Goal: Transaction & Acquisition: Purchase product/service

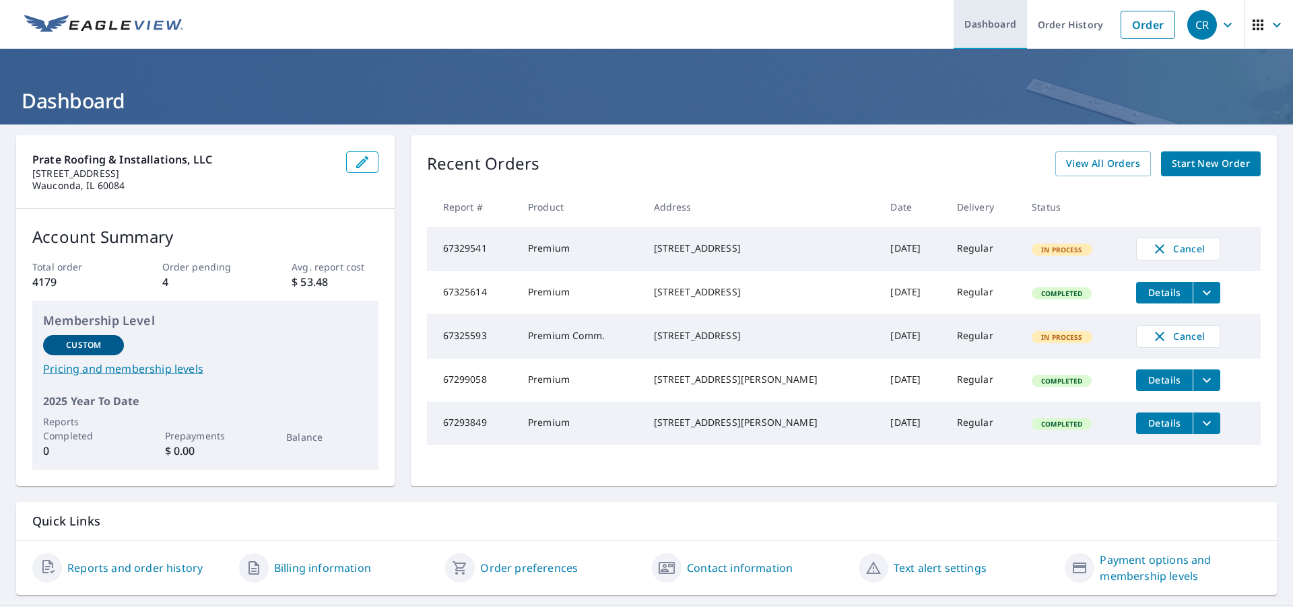
click at [977, 24] on link "Dashboard" at bounding box center [989, 24] width 73 height 49
click at [1258, 23] on span "button" at bounding box center [1269, 25] width 38 height 32
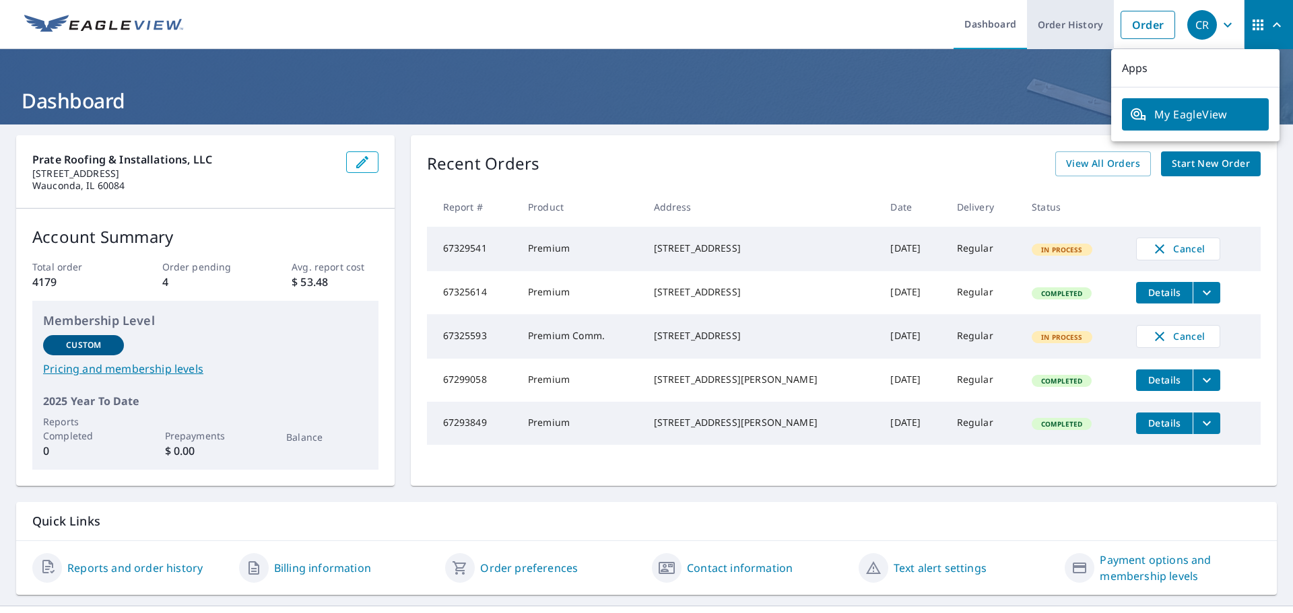
click at [1071, 23] on link "Order History" at bounding box center [1070, 24] width 87 height 49
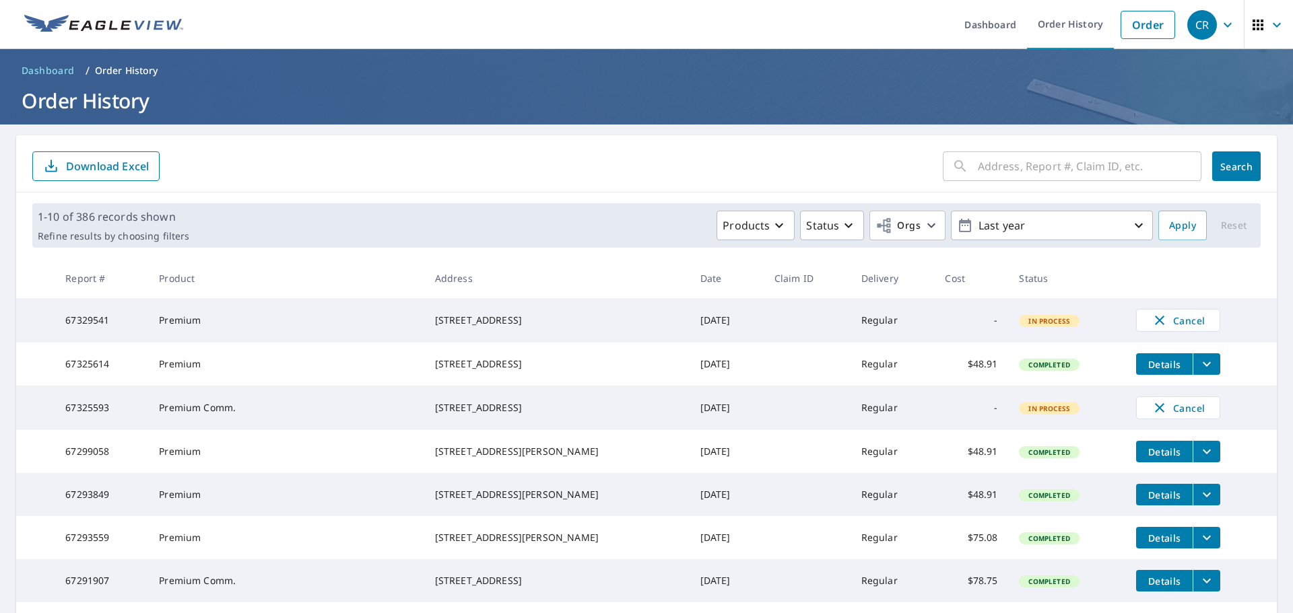
click at [978, 170] on input "text" at bounding box center [1090, 166] width 224 height 38
type input "344 bell dr"
click at [1229, 172] on span "Search" at bounding box center [1236, 166] width 27 height 13
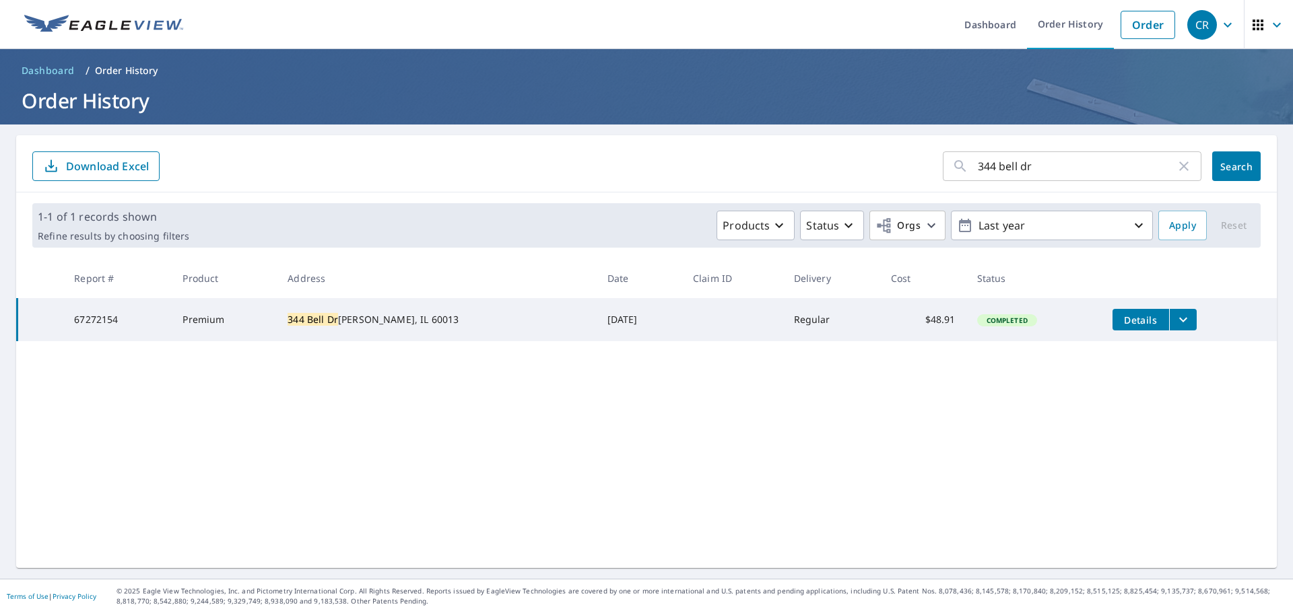
click at [1175, 315] on icon "filesDropdownBtn-67272154" at bounding box center [1183, 320] width 16 height 16
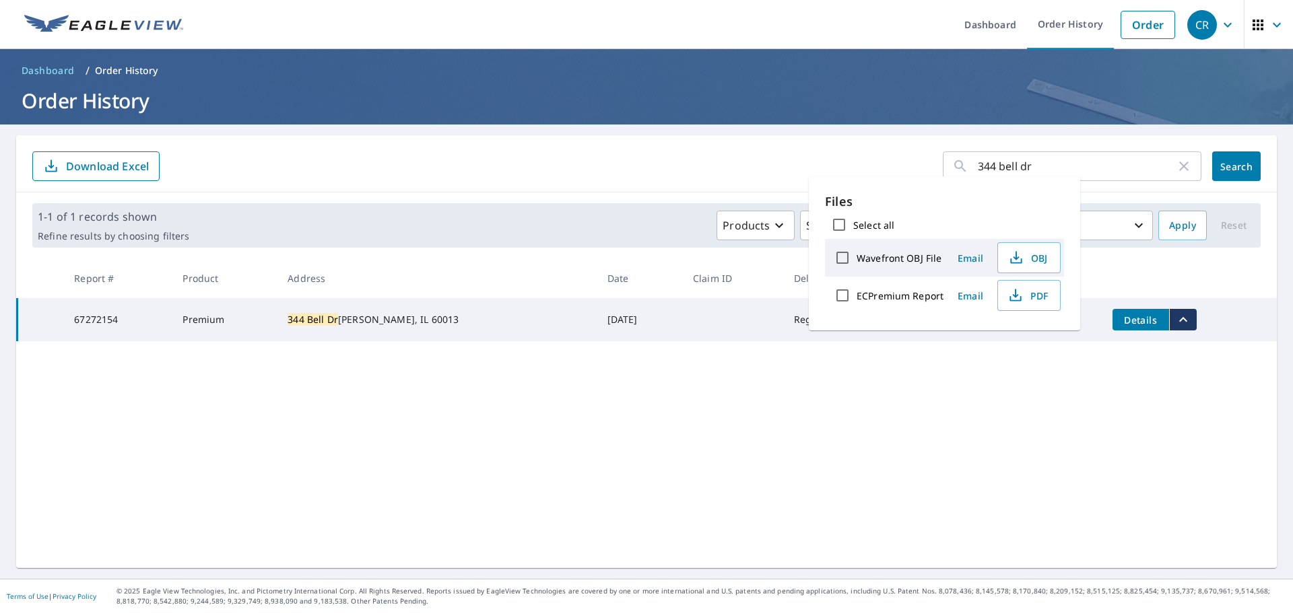
click at [859, 377] on div "344 bell dr ​ Search Download Excel 1-1 of 1 records shown Refine results by ch…" at bounding box center [646, 351] width 1260 height 433
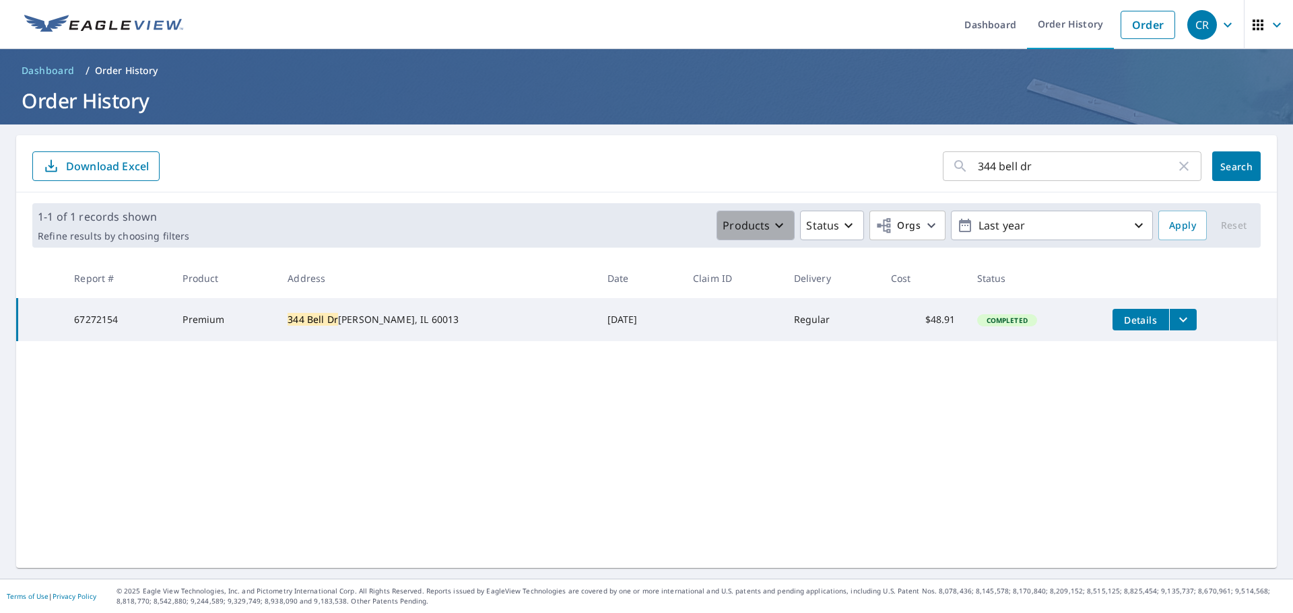
click at [737, 225] on p "Products" at bounding box center [745, 225] width 47 height 16
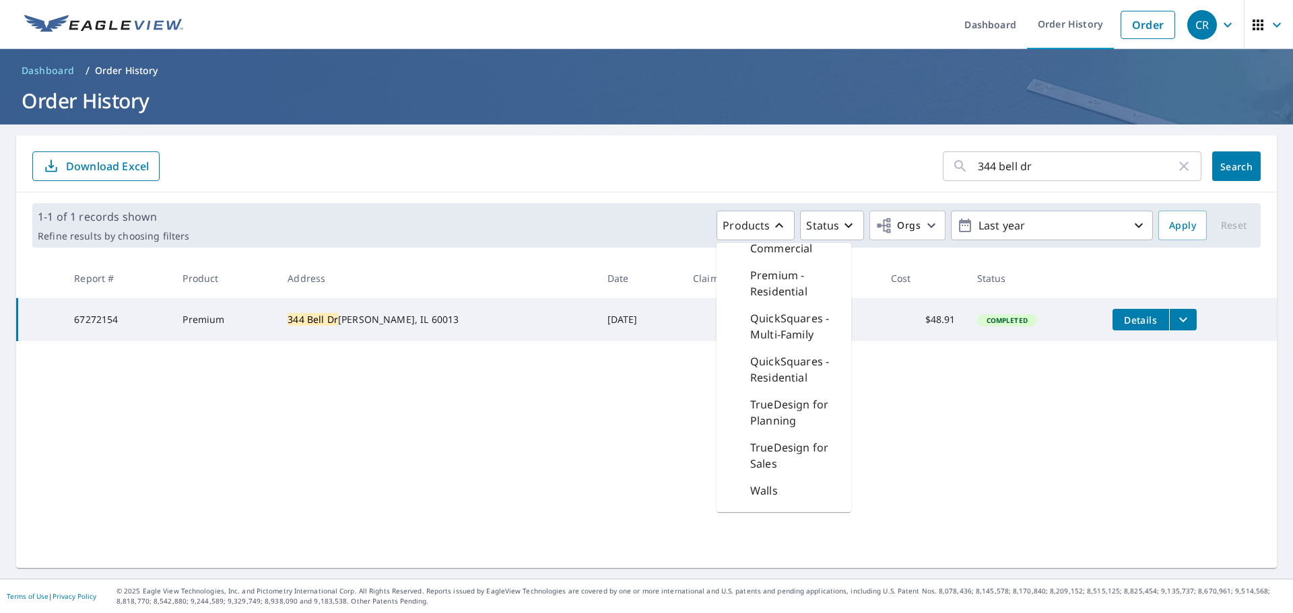
scroll to position [523, 0]
click at [771, 459] on div "Walls" at bounding box center [783, 455] width 135 height 27
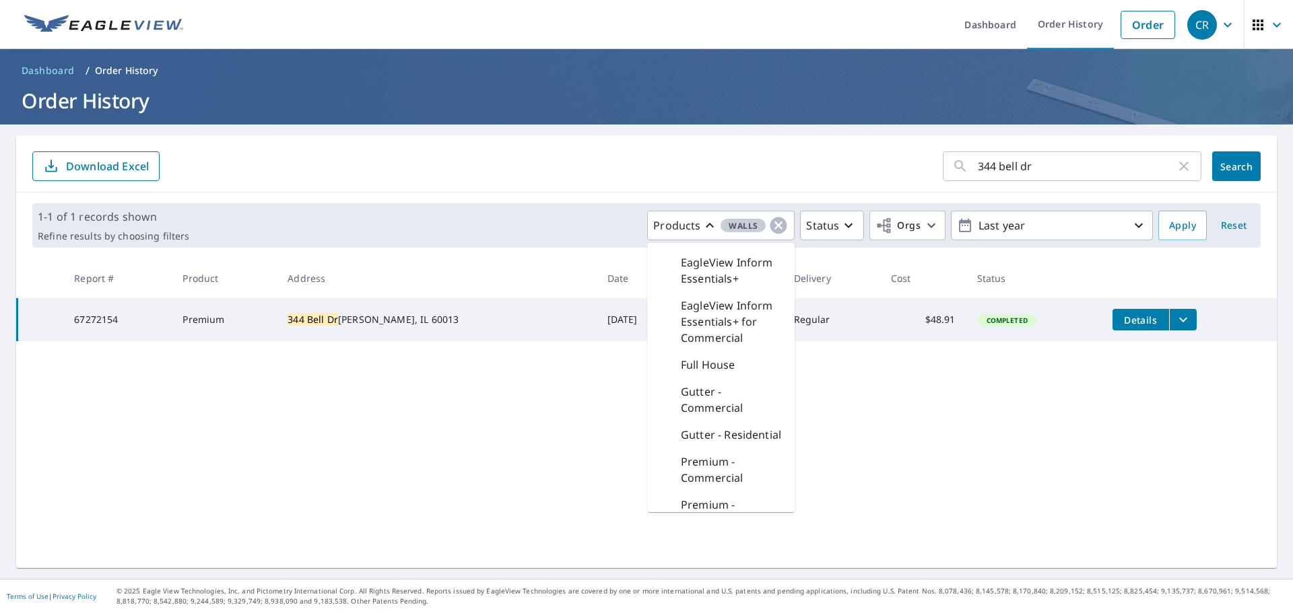
scroll to position [170, 0]
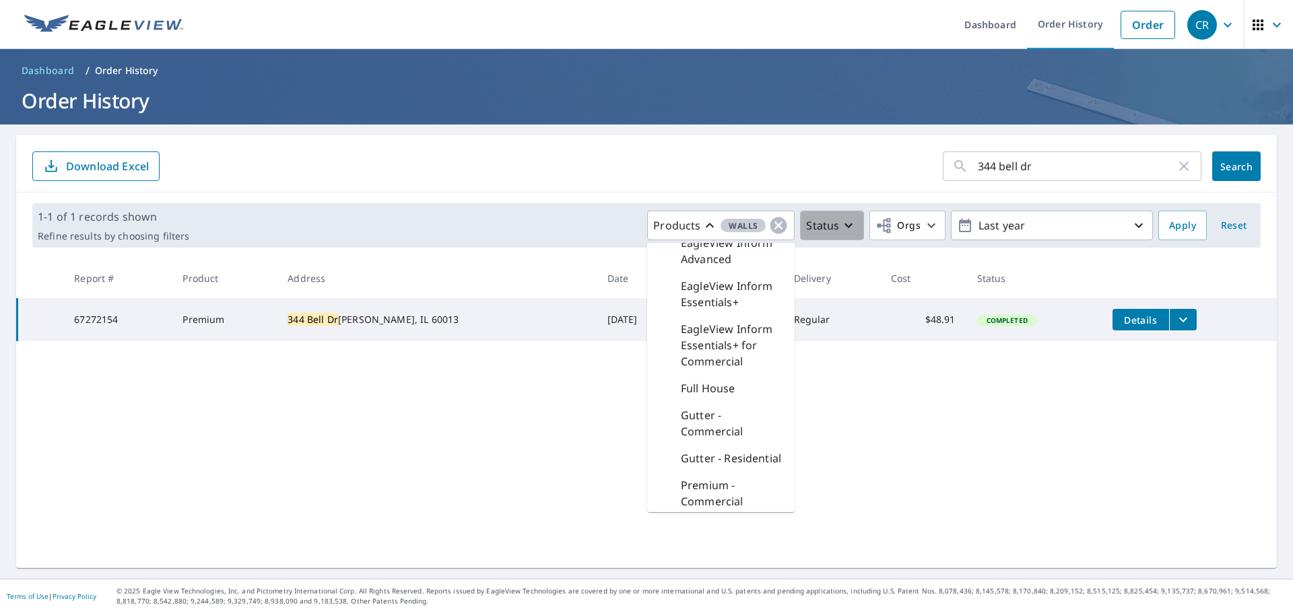
click at [840, 224] on icon "button" at bounding box center [848, 225] width 16 height 16
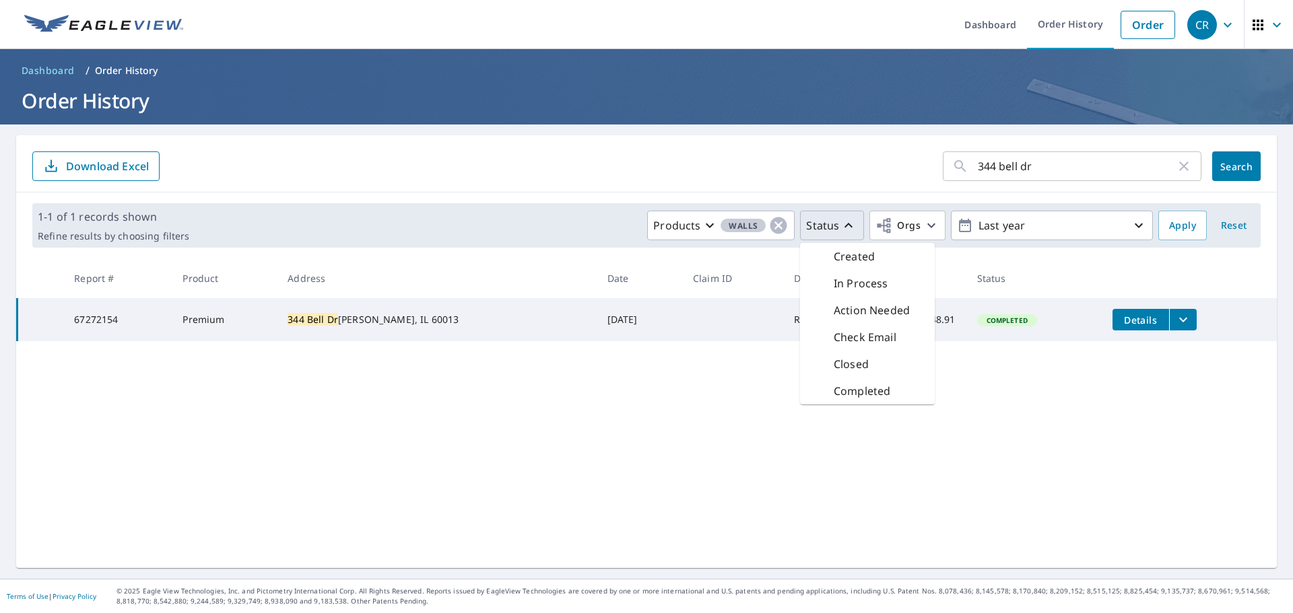
click at [837, 435] on div "344 bell dr ​ Search Download Excel 1-1 of 1 records shown Refine results by ch…" at bounding box center [646, 351] width 1260 height 433
click at [1170, 222] on span "Apply" at bounding box center [1182, 225] width 27 height 17
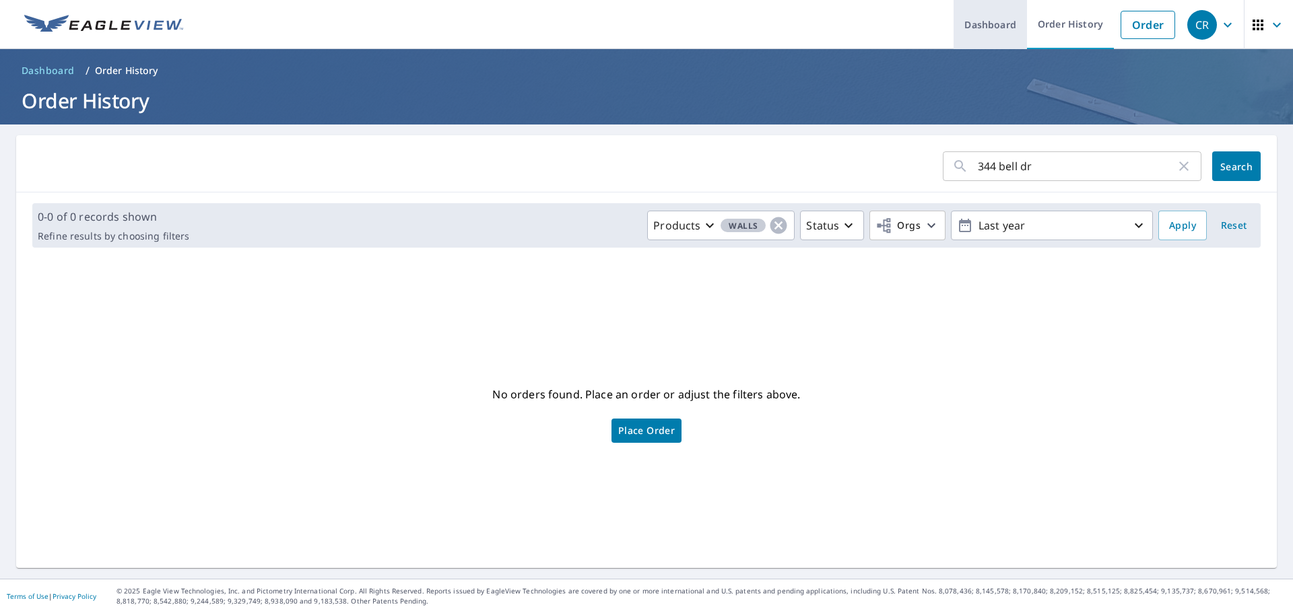
click at [981, 22] on link "Dashboard" at bounding box center [989, 24] width 73 height 49
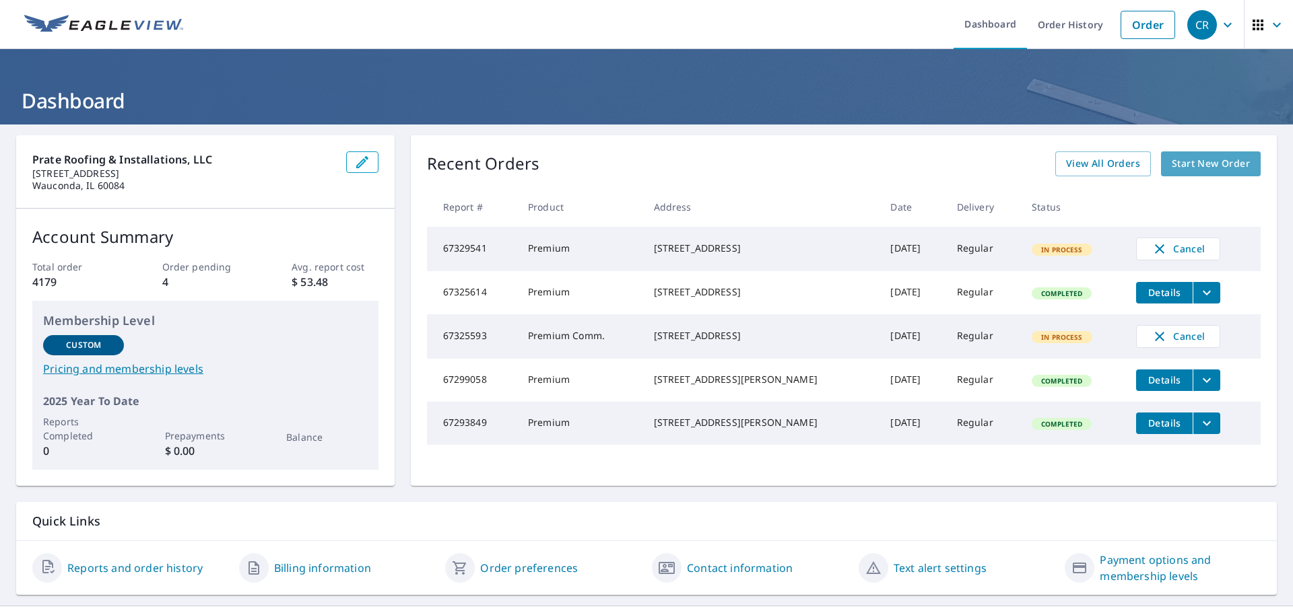
click at [1172, 162] on span "Start New Order" at bounding box center [1211, 164] width 78 height 17
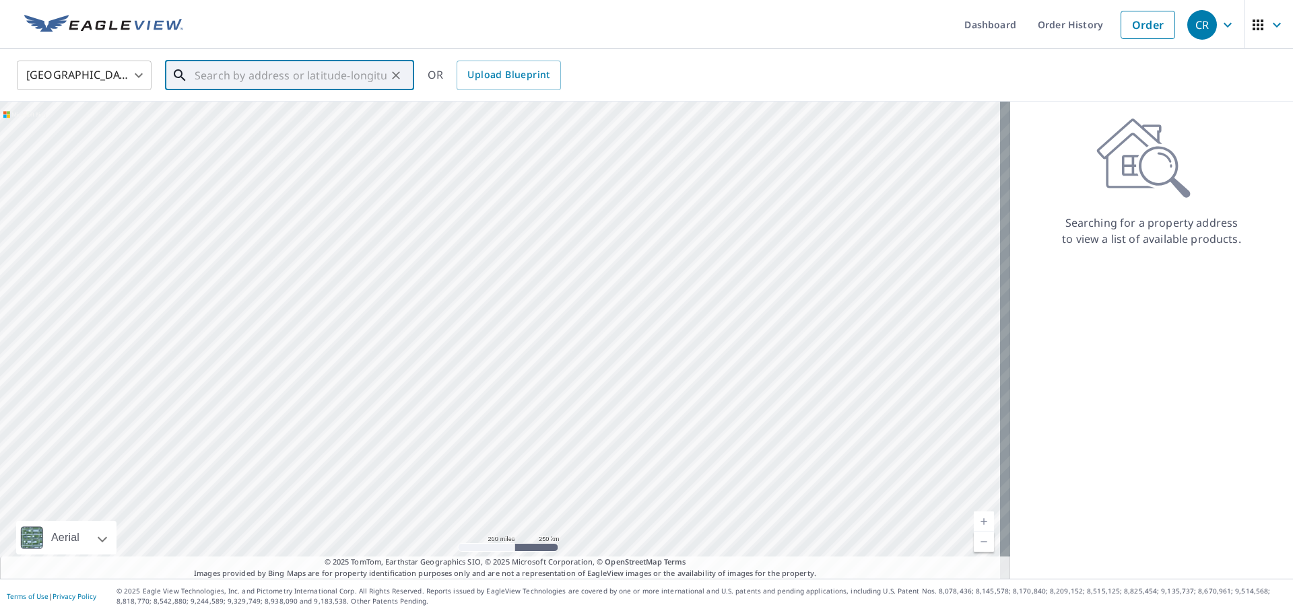
click at [243, 75] on input "text" at bounding box center [291, 76] width 192 height 38
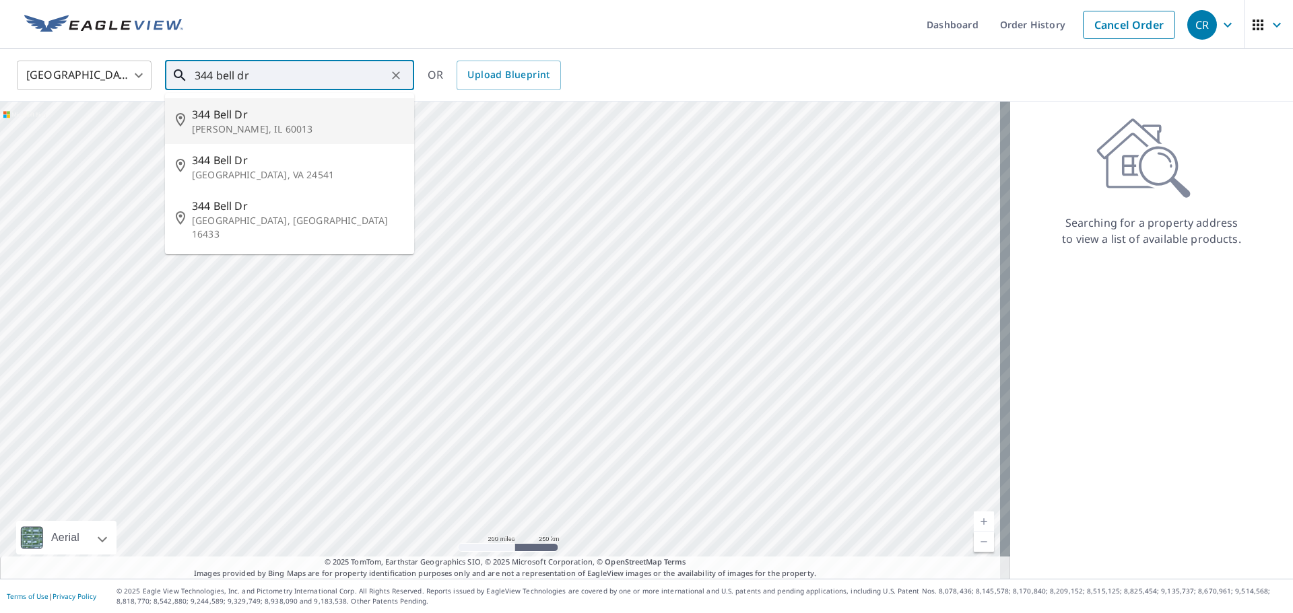
click at [210, 118] on span "344 Bell Dr" at bounding box center [297, 114] width 211 height 16
type input "[STREET_ADDRESS][PERSON_NAME]"
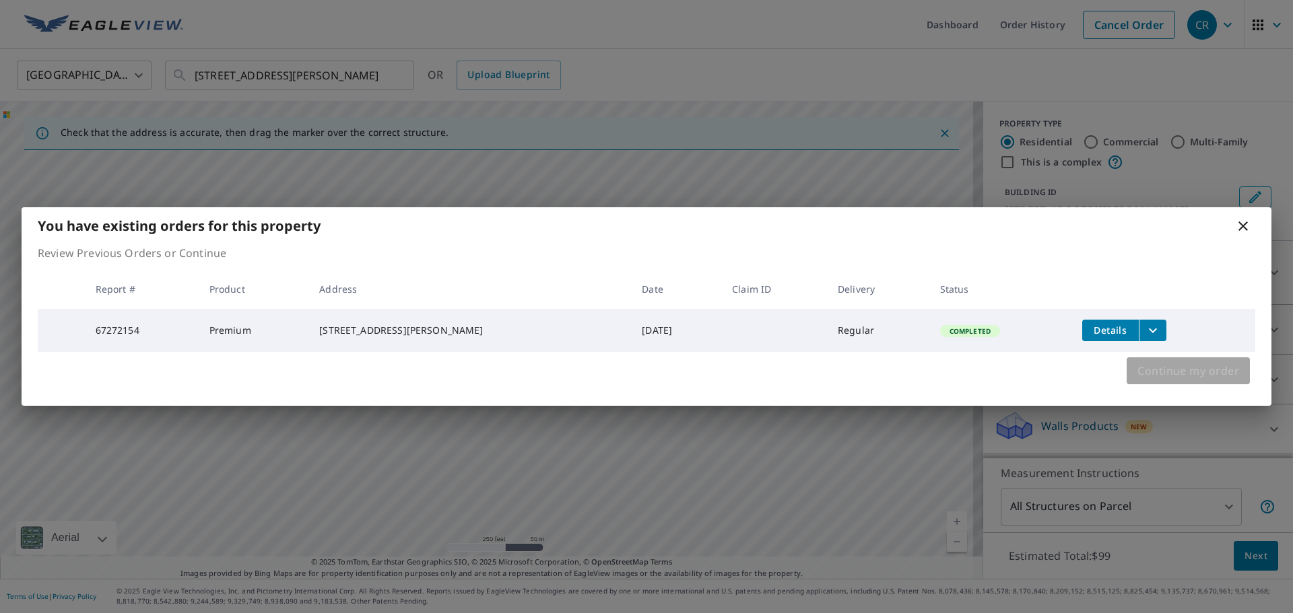
click at [1155, 379] on span "Continue my order" at bounding box center [1188, 371] width 102 height 19
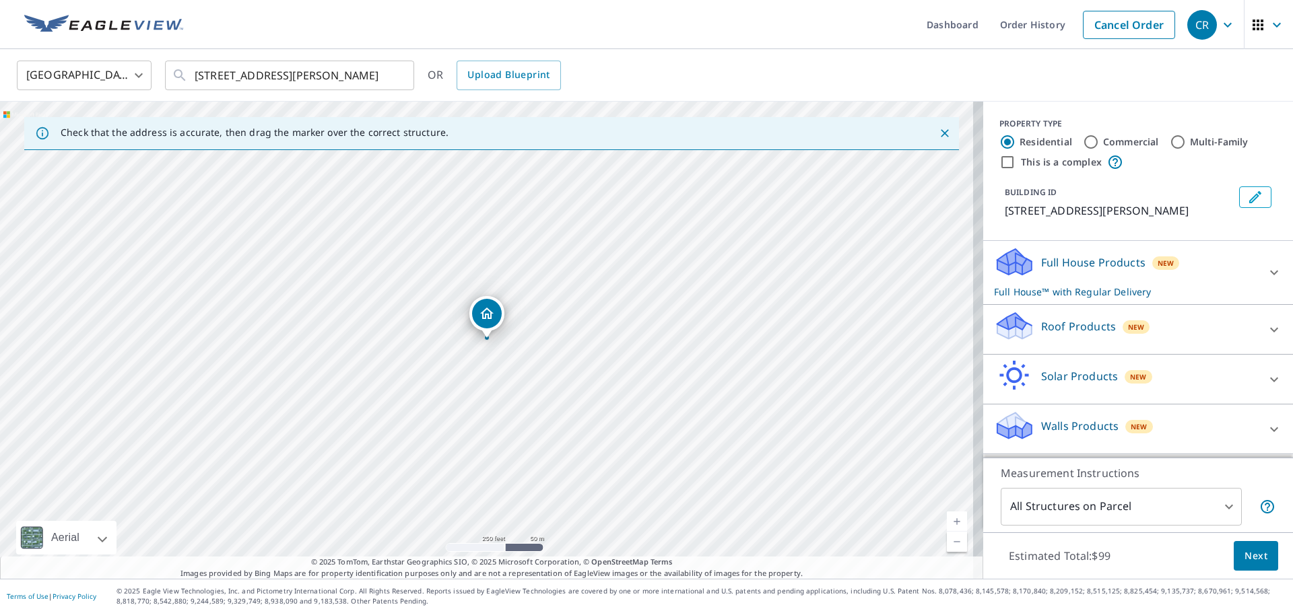
click at [1046, 427] on p "Walls Products" at bounding box center [1079, 426] width 77 height 16
click at [1077, 426] on p "Walls Products" at bounding box center [1079, 426] width 77 height 16
click at [1266, 427] on icon at bounding box center [1274, 430] width 16 height 16
click at [1009, 431] on icon at bounding box center [1012, 432] width 7 height 12
click at [1010, 417] on icon at bounding box center [1014, 421] width 34 height 17
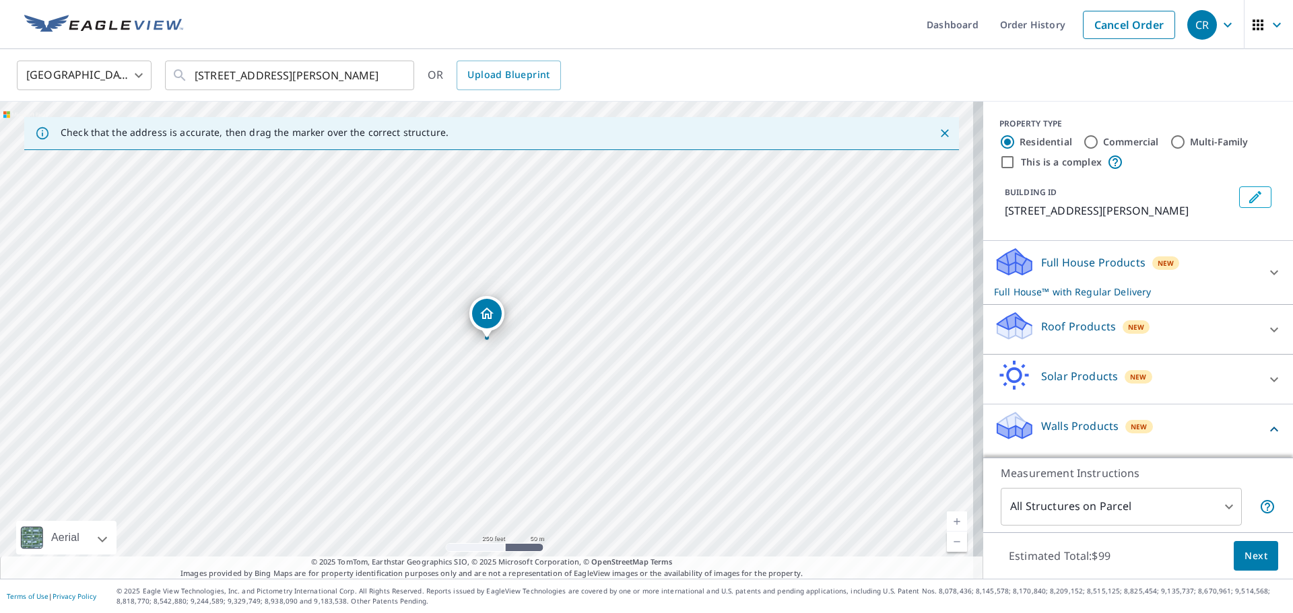
click at [1010, 417] on icon at bounding box center [1014, 421] width 34 height 17
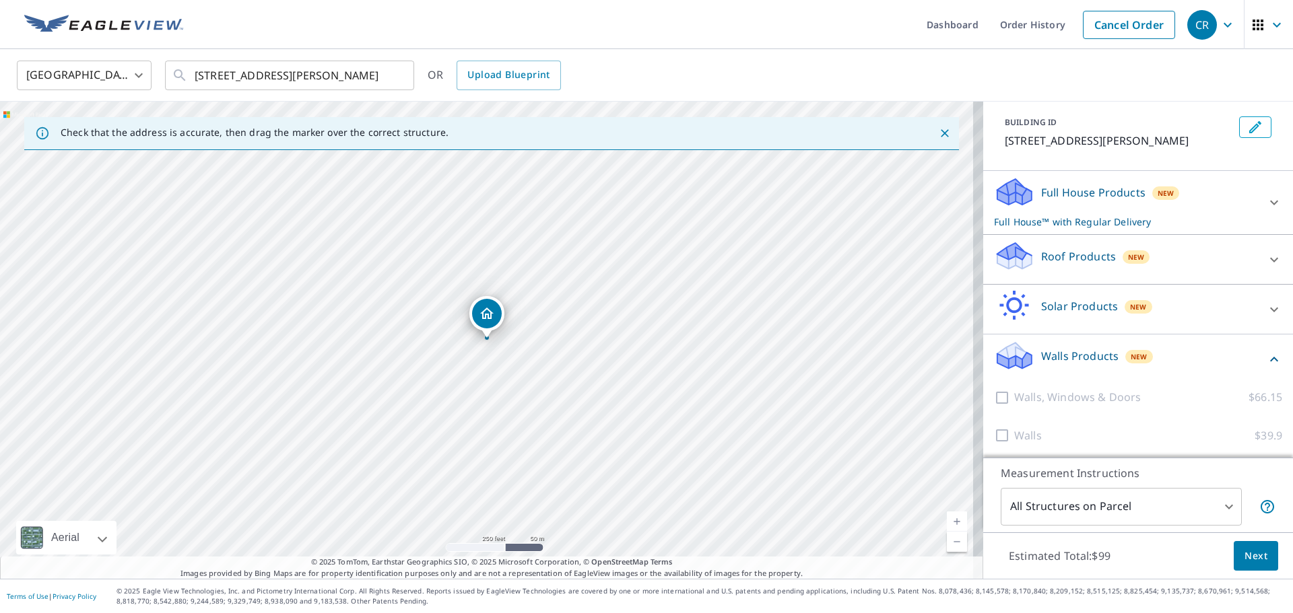
scroll to position [73, 0]
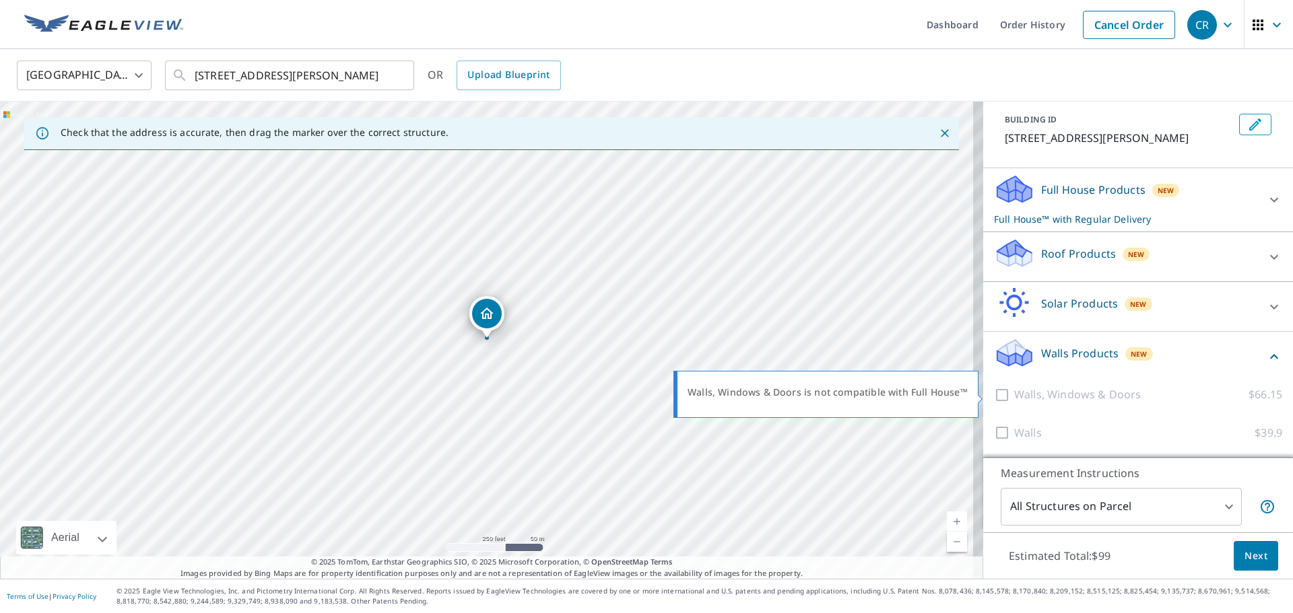
click at [1014, 389] on p "Walls, Windows & Doors" at bounding box center [1077, 394] width 127 height 17
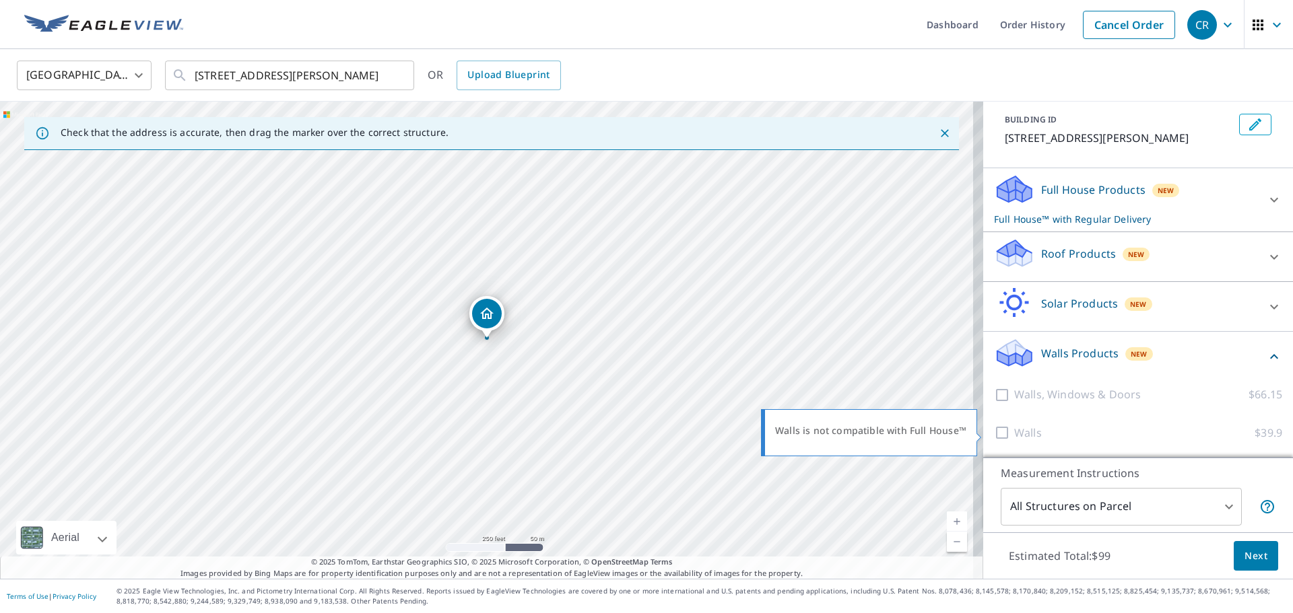
click at [994, 430] on div at bounding box center [1004, 433] width 20 height 17
click at [994, 431] on div at bounding box center [1004, 433] width 20 height 17
click at [1003, 343] on icon at bounding box center [1014, 348] width 34 height 17
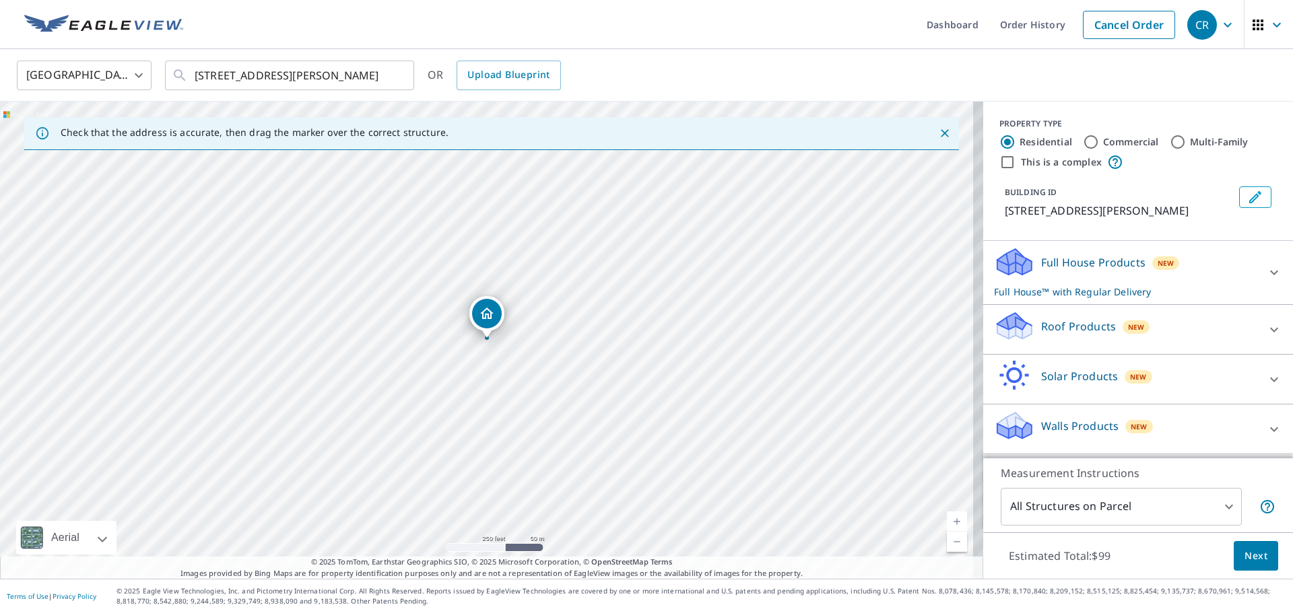
scroll to position [0, 0]
click at [1007, 333] on icon at bounding box center [1009, 331] width 25 height 15
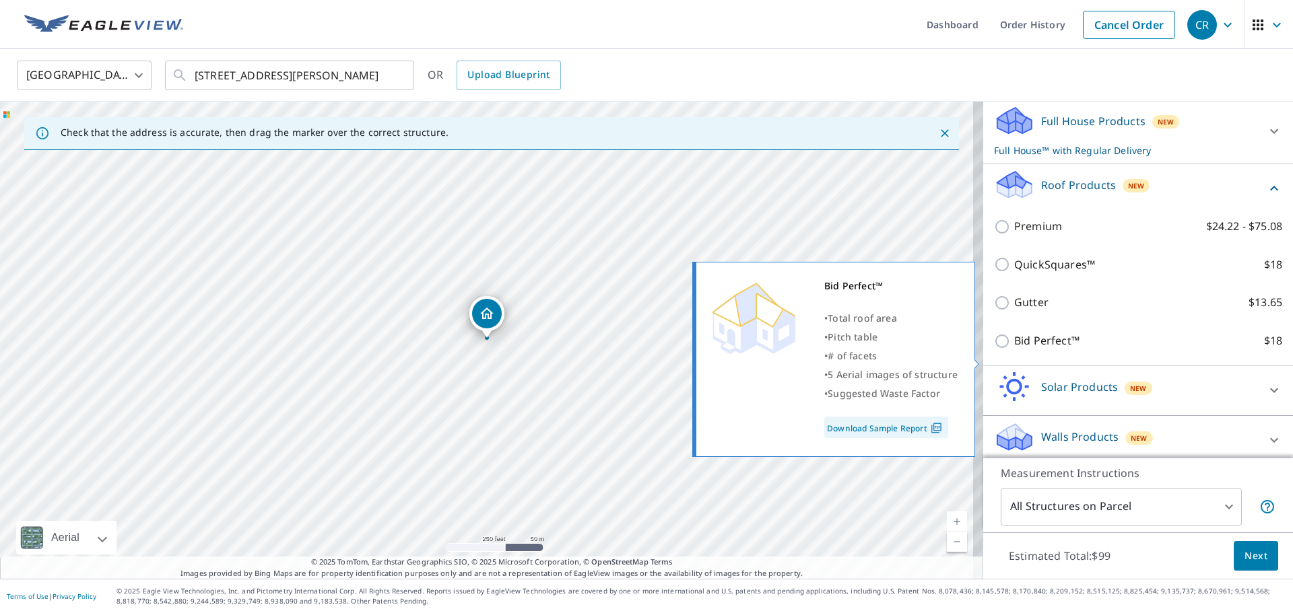
scroll to position [149, 0]
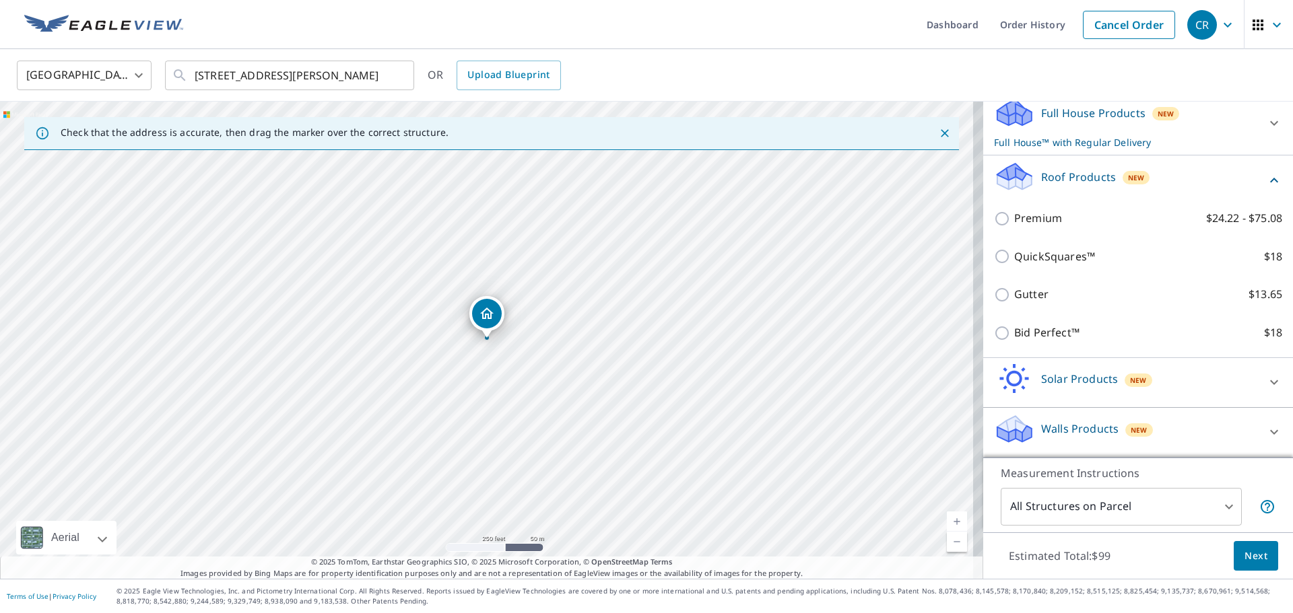
click at [1041, 426] on p "Walls Products" at bounding box center [1079, 429] width 77 height 16
click at [1009, 438] on icon at bounding box center [1012, 436] width 7 height 12
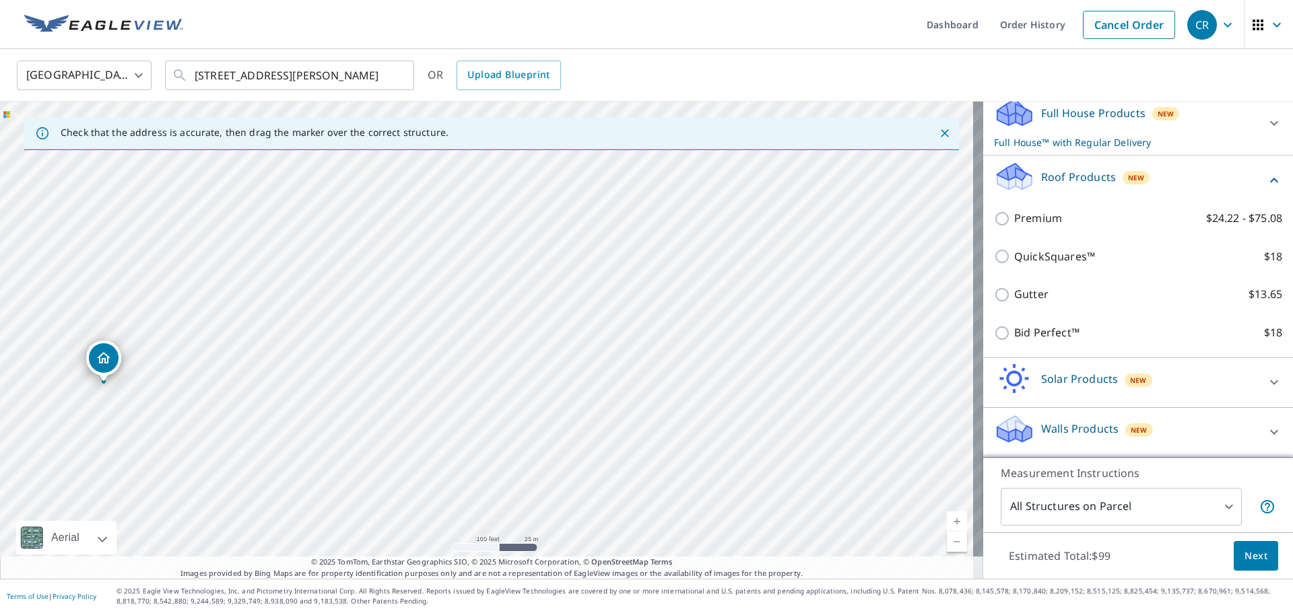
drag, startPoint x: 881, startPoint y: 398, endPoint x: 1007, endPoint y: 372, distance: 127.8
click at [1007, 372] on div "Check that the address is accurate, then drag the marker over the correct struc…" at bounding box center [646, 340] width 1293 height 477
click at [964, 347] on div "[STREET_ADDRESS][PERSON_NAME]" at bounding box center [491, 340] width 983 height 477
click at [1004, 417] on icon at bounding box center [1014, 424] width 34 height 17
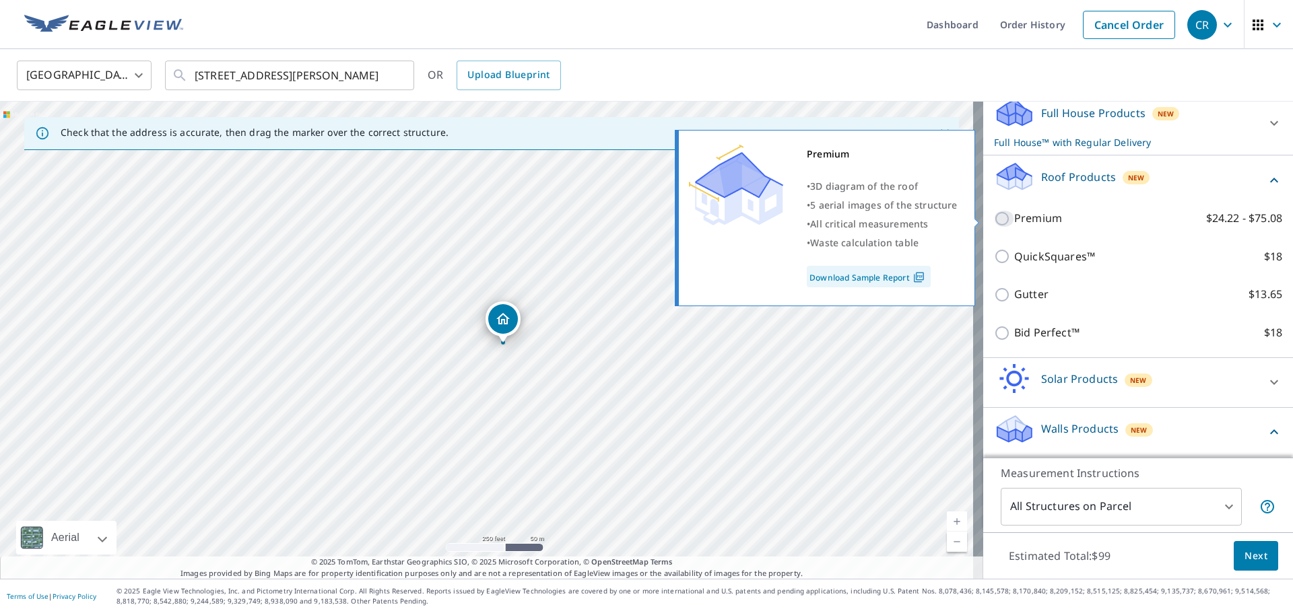
click at [999, 215] on input "Premium $24.22 - $75.08" at bounding box center [1004, 219] width 20 height 16
checkbox input "true"
checkbox input "false"
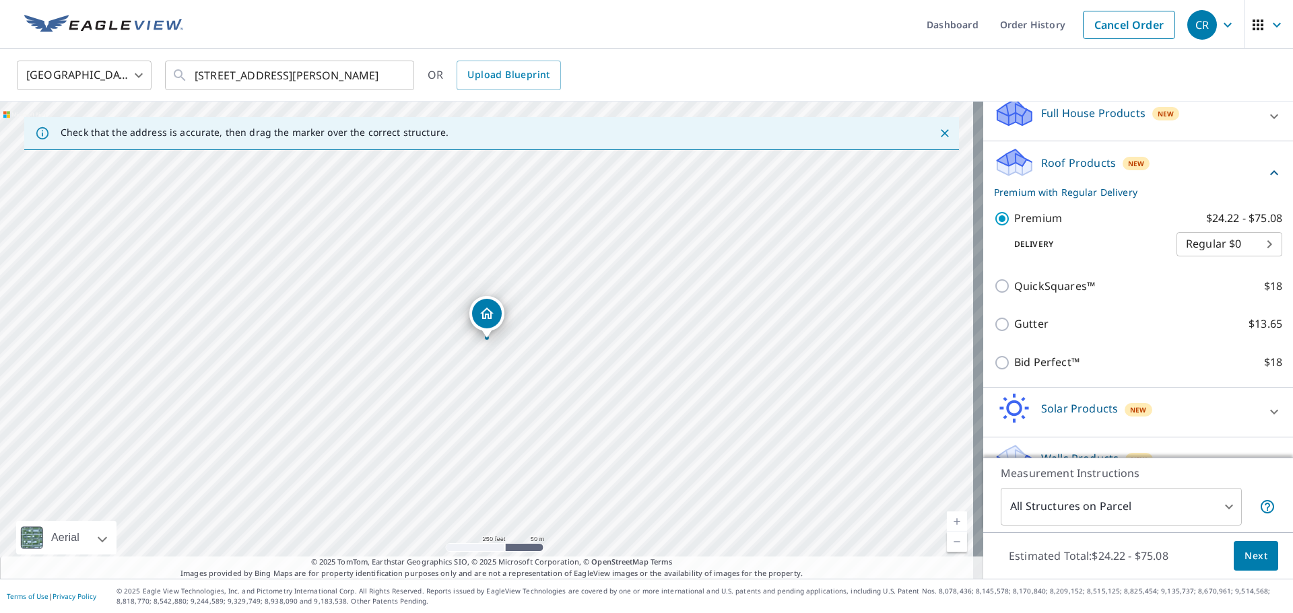
scroll to position [217, 0]
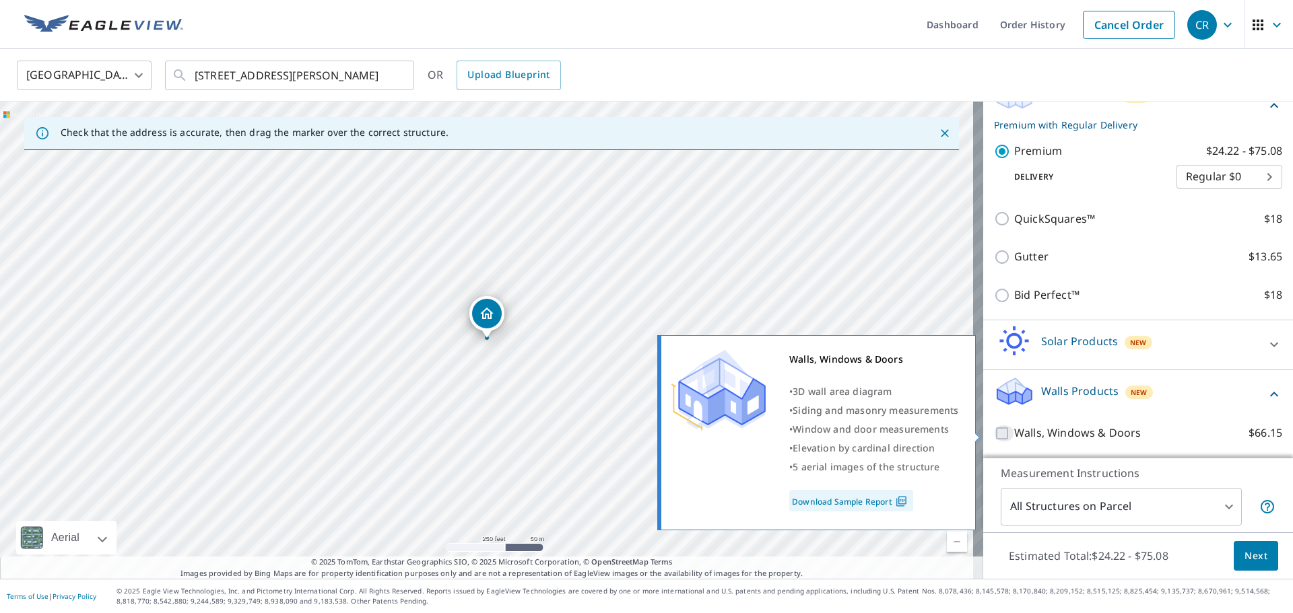
click at [995, 434] on input "Walls, Windows & Doors $66.15" at bounding box center [1004, 434] width 20 height 16
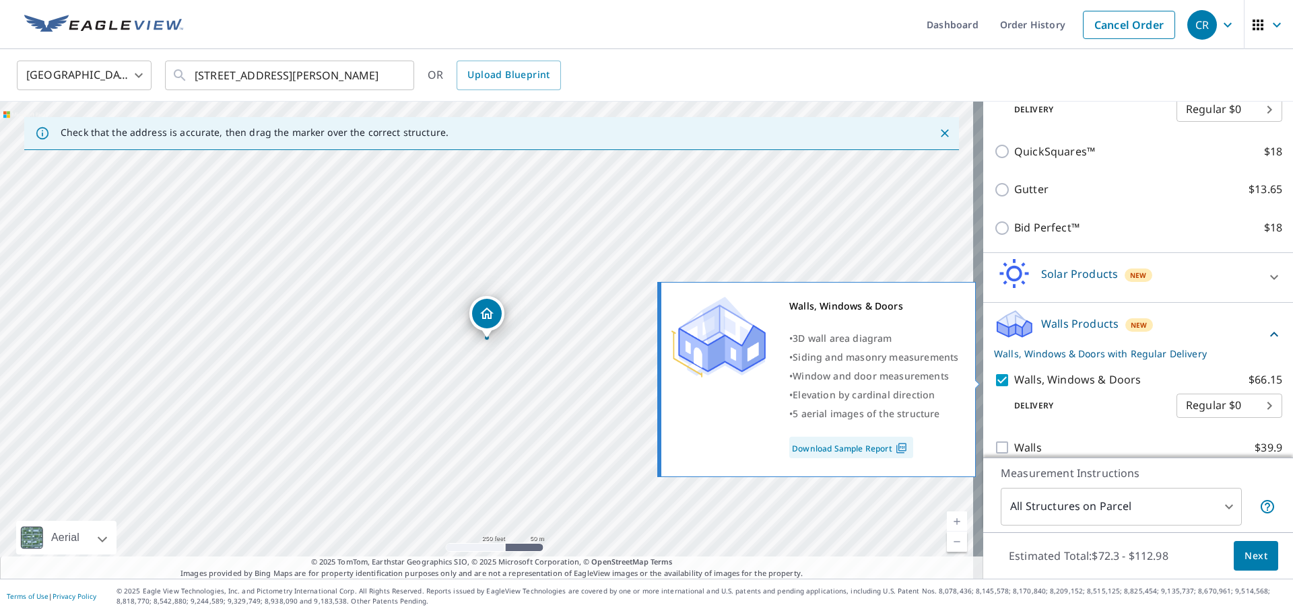
click at [994, 376] on input "Walls, Windows & Doors $66.15" at bounding box center [1004, 380] width 20 height 16
checkbox input "false"
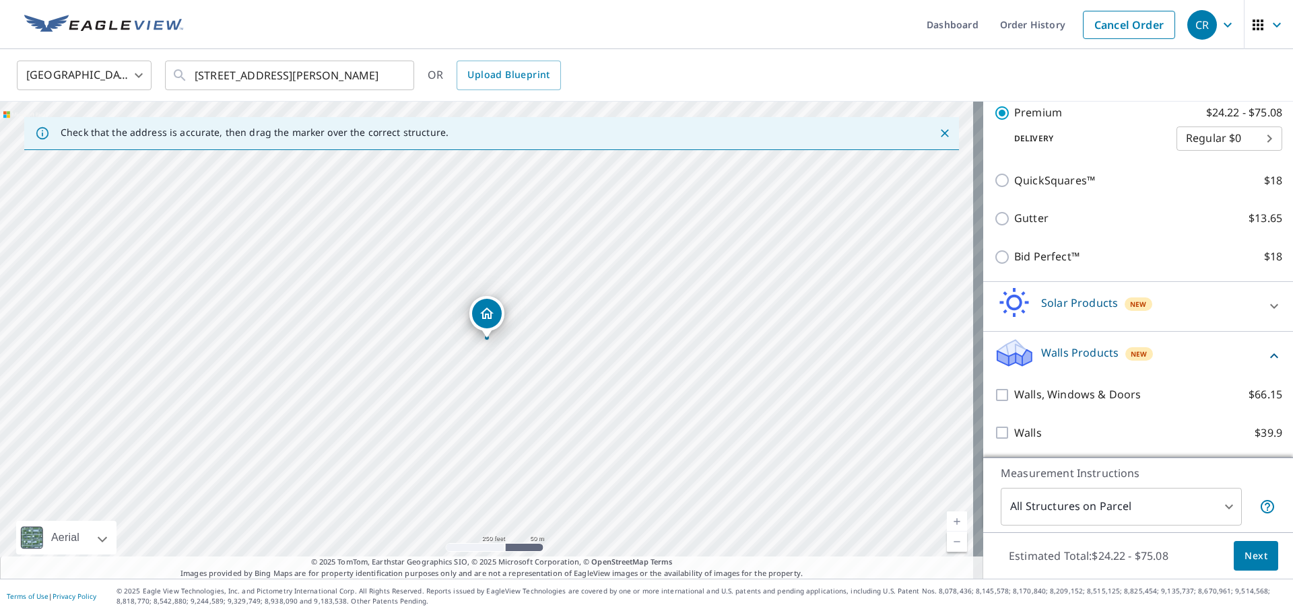
scroll to position [255, 0]
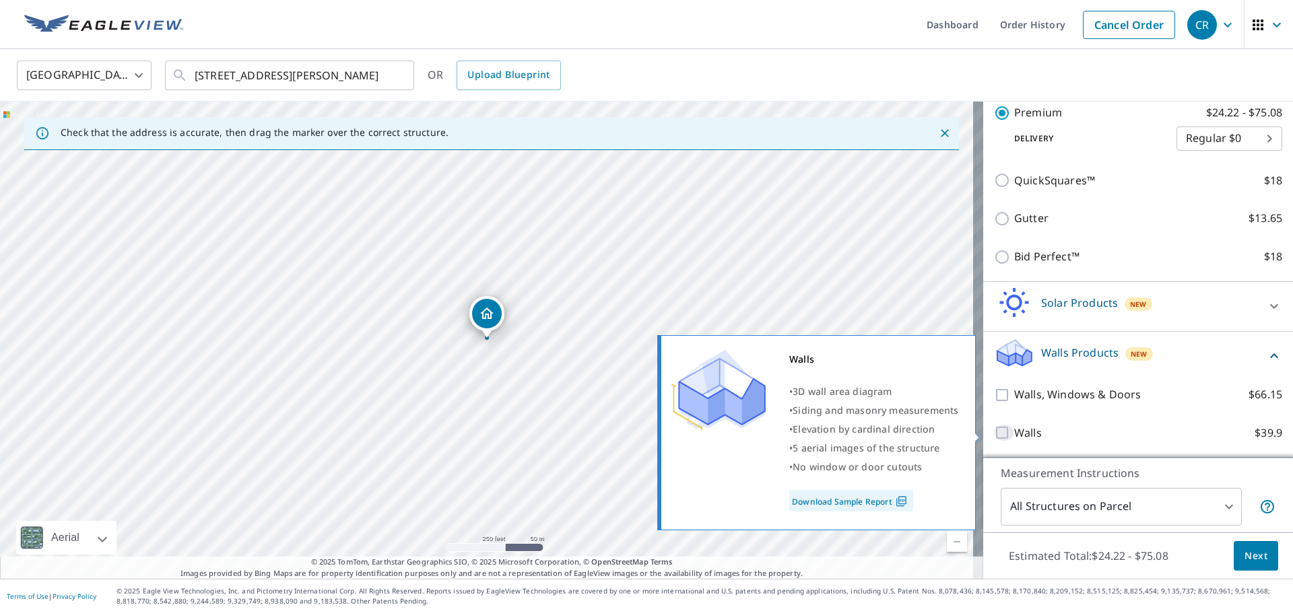
click at [994, 431] on input "Walls $39.9" at bounding box center [1004, 433] width 20 height 16
checkbox input "true"
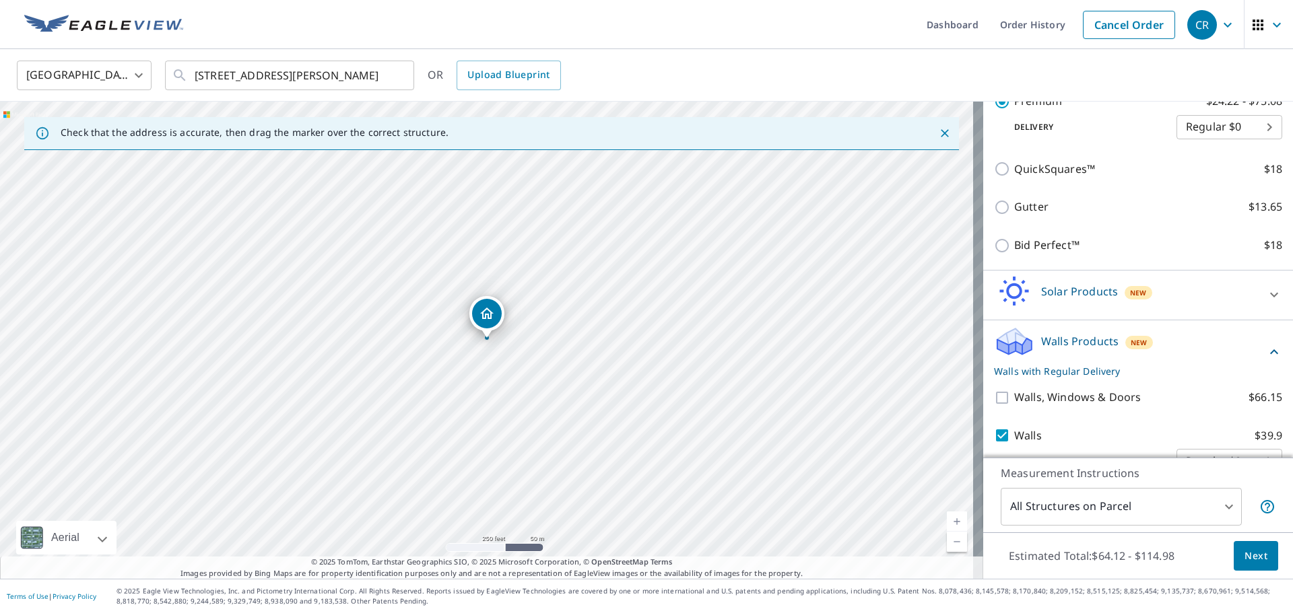
scroll to position [299, 0]
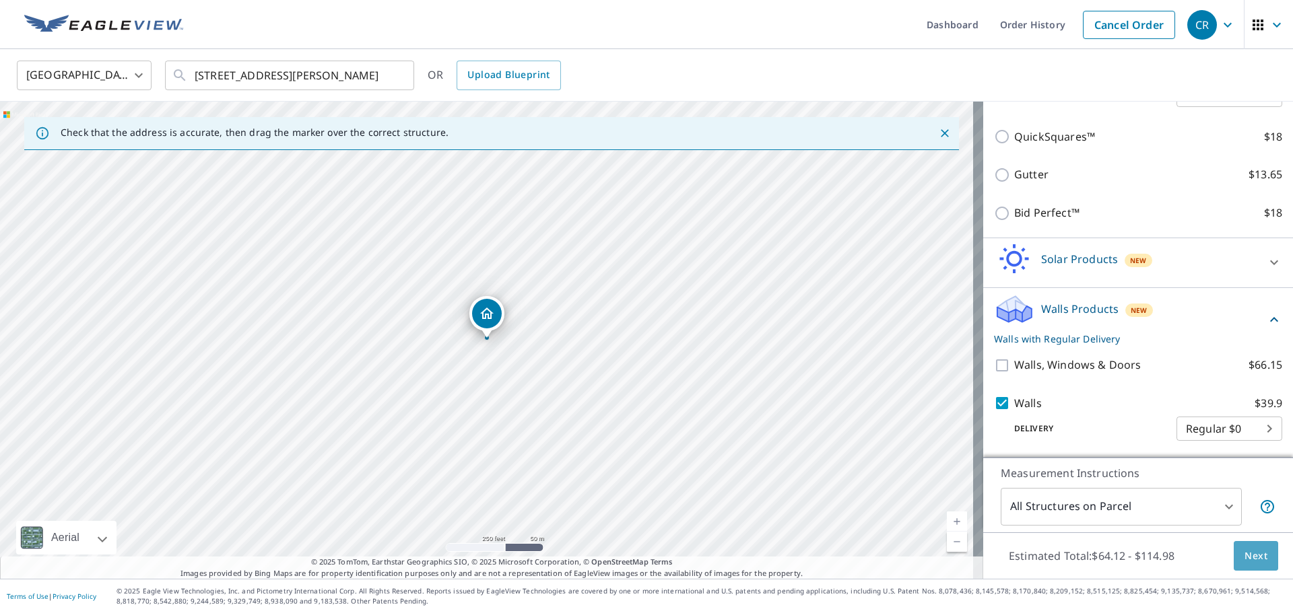
click at [1245, 559] on span "Next" at bounding box center [1255, 556] width 23 height 17
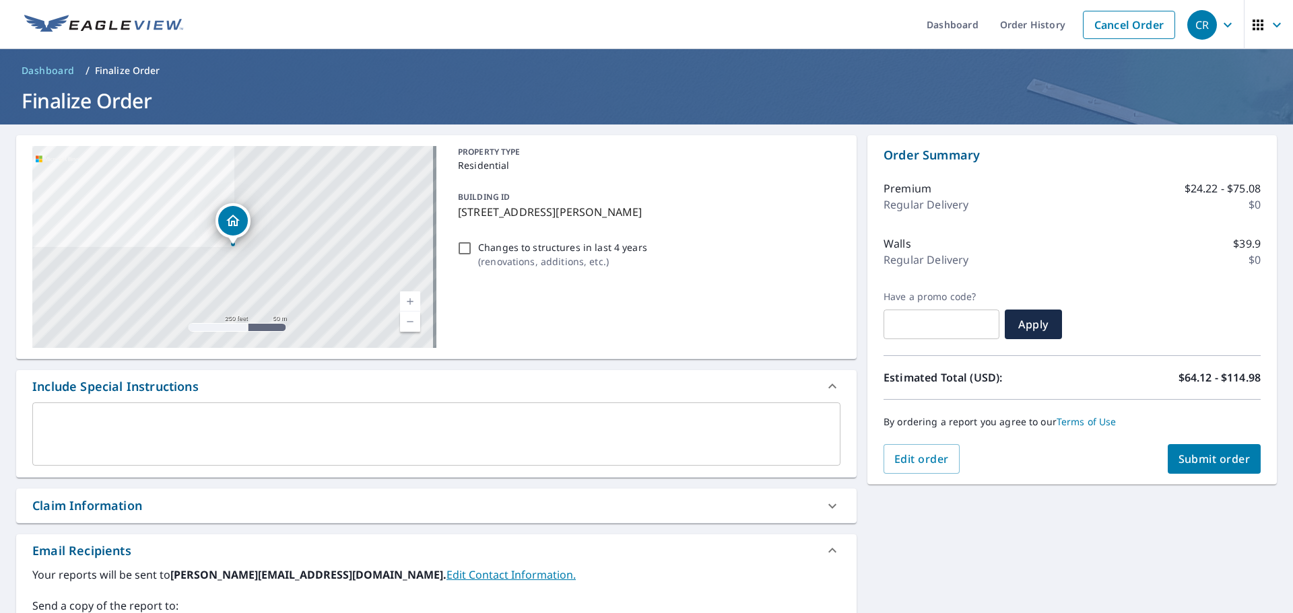
click at [1178, 459] on span "Submit order" at bounding box center [1214, 459] width 72 height 15
checkbox input "true"
